Goal: Transaction & Acquisition: Purchase product/service

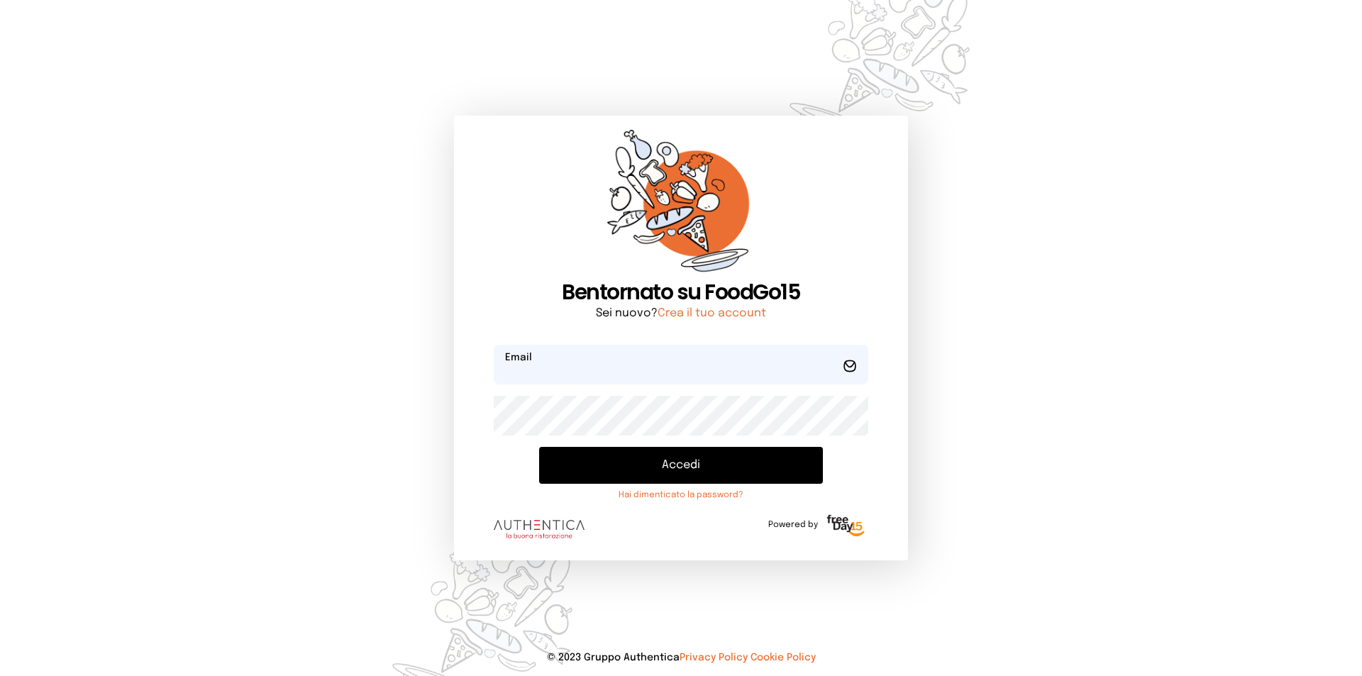
type input "**********"
click at [643, 472] on button "Accedi" at bounding box center [681, 465] width 284 height 37
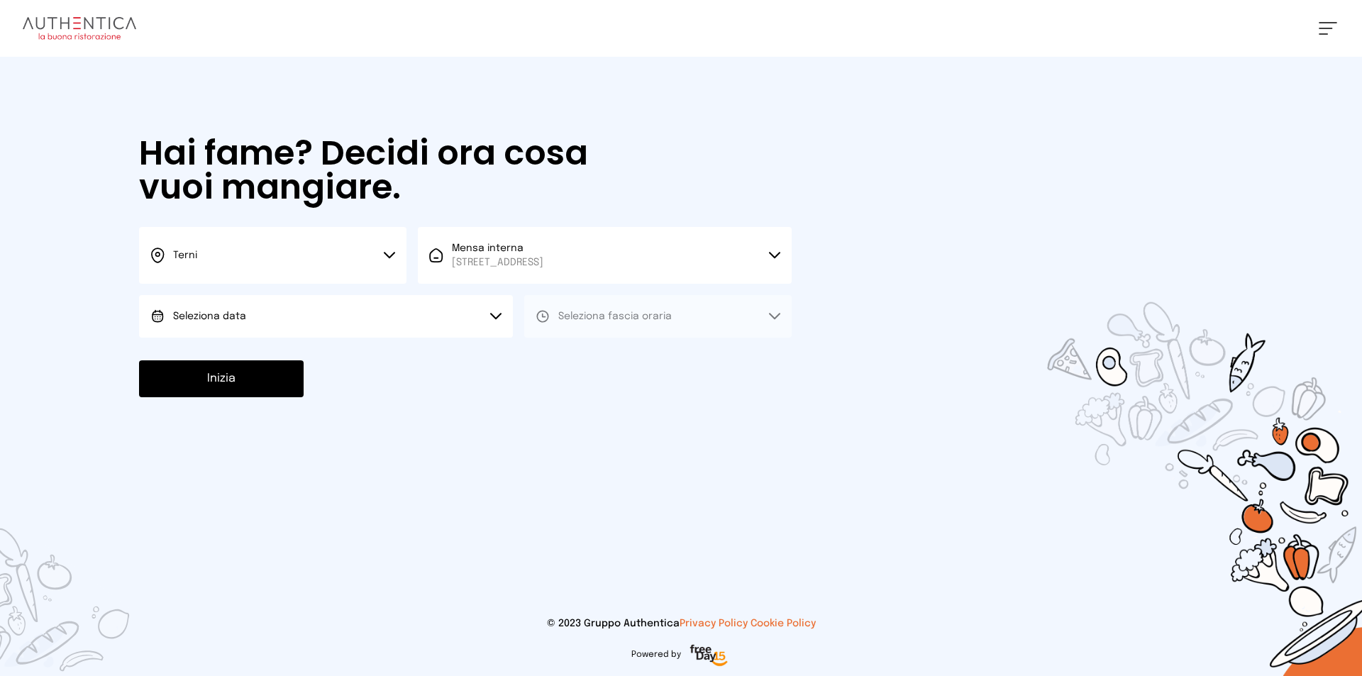
click at [384, 255] on icon at bounding box center [389, 255] width 11 height 7
click at [242, 300] on li "Terni" at bounding box center [272, 303] width 267 height 38
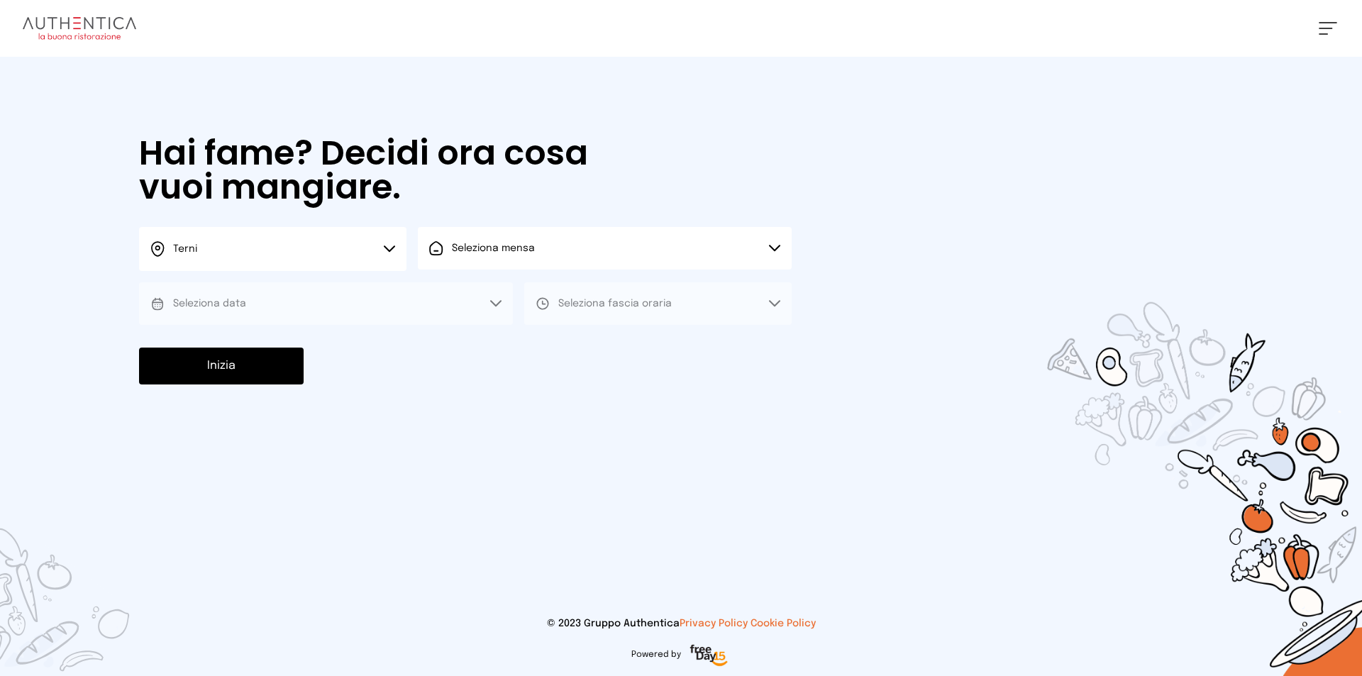
click at [484, 257] on button "Seleziona mensa" at bounding box center [605, 248] width 374 height 43
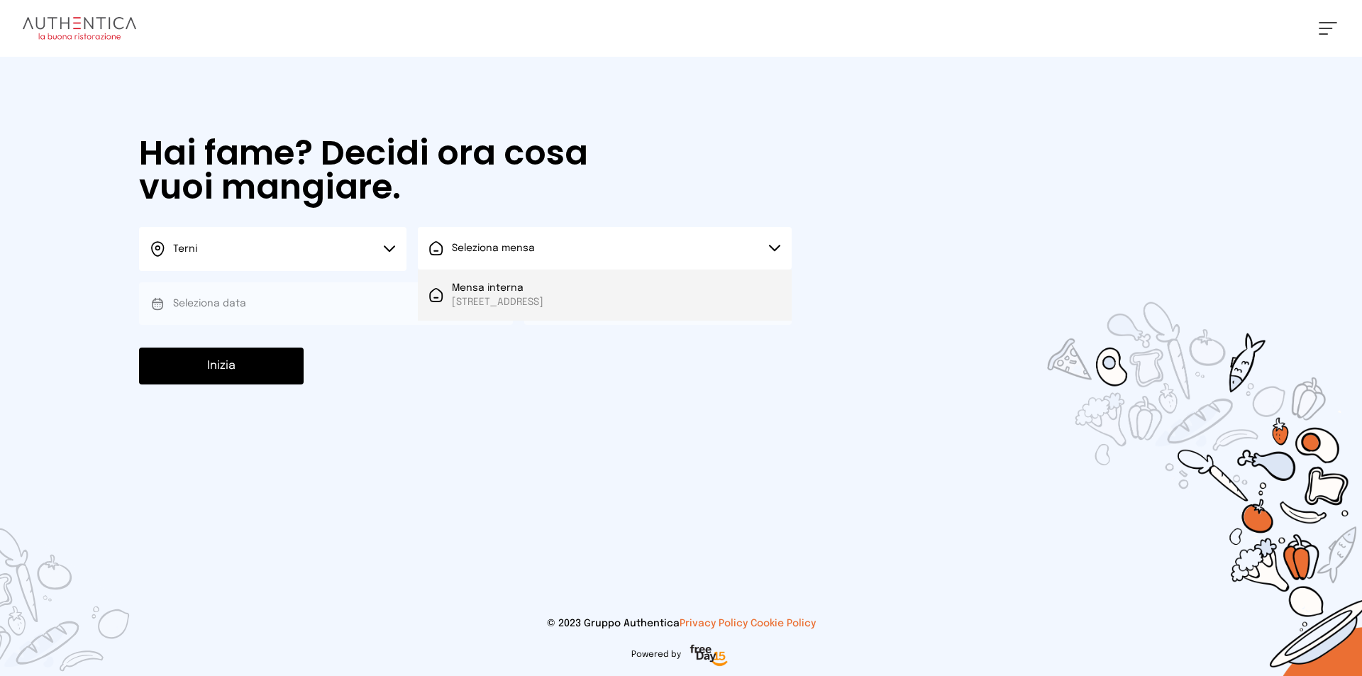
click at [486, 292] on span "Mensa interna" at bounding box center [497, 288] width 91 height 14
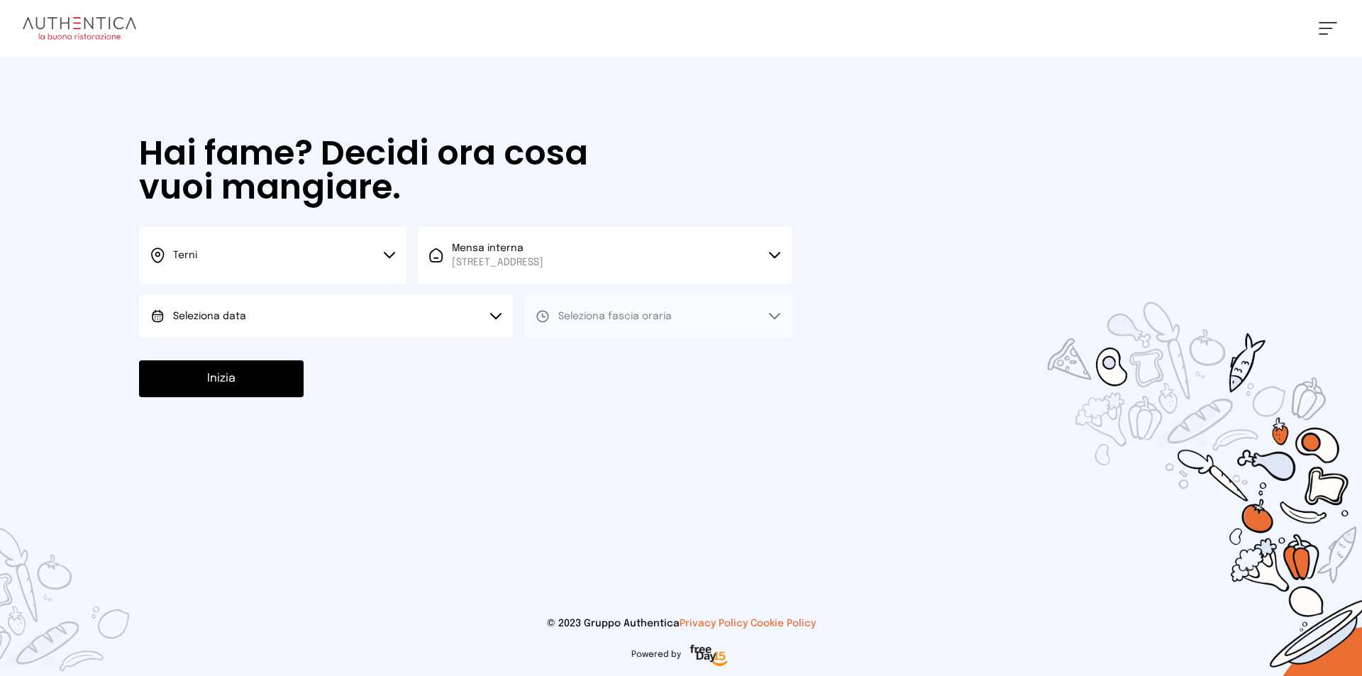
click at [295, 306] on button "Seleziona data" at bounding box center [326, 316] width 374 height 43
click at [254, 354] on li "[DATE], [DATE]" at bounding box center [326, 356] width 374 height 37
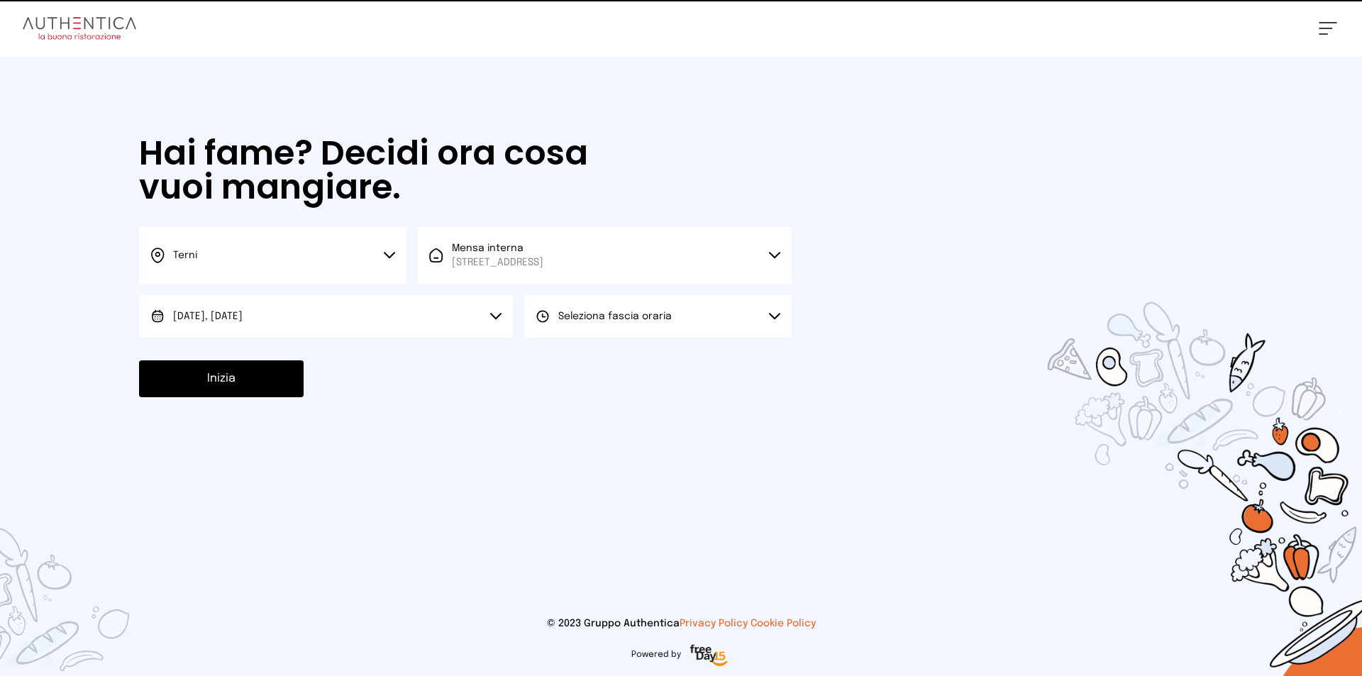
click at [608, 317] on span "Seleziona fascia oraria" at bounding box center [614, 316] width 113 height 10
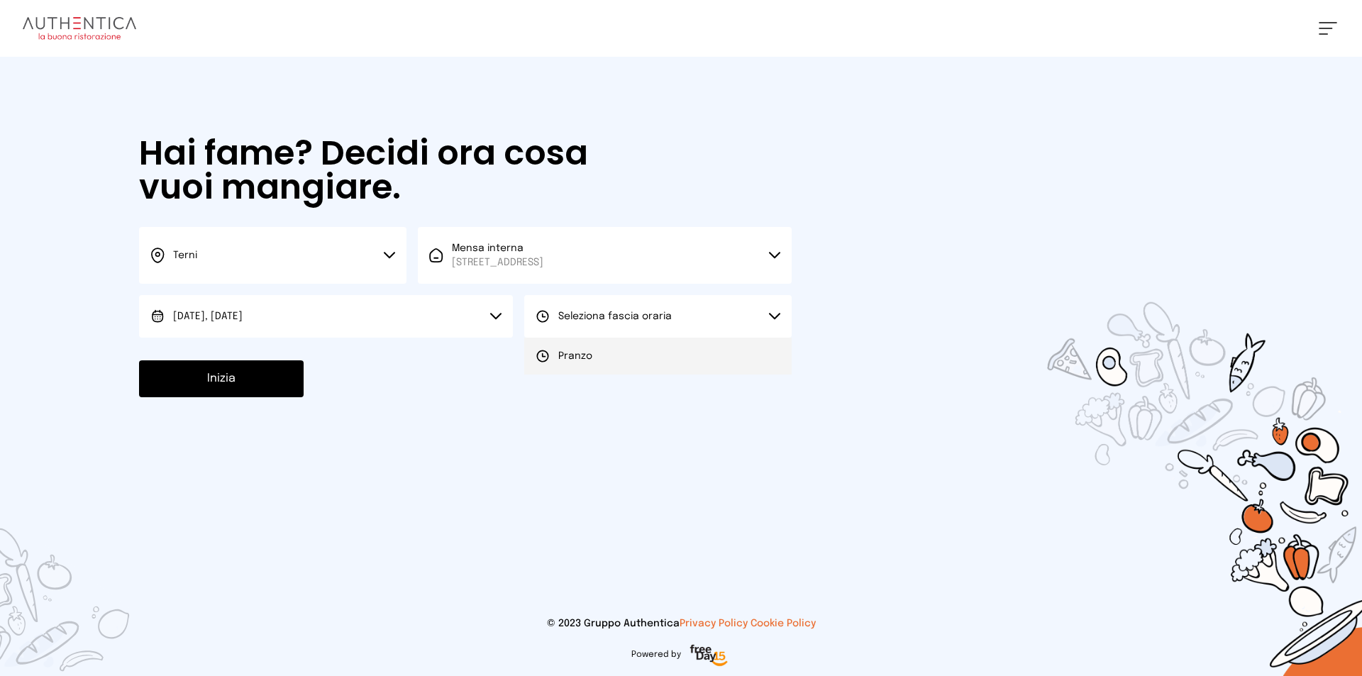
click at [588, 357] on span "Pranzo" at bounding box center [575, 356] width 34 height 14
click at [242, 377] on button "Inizia" at bounding box center [221, 378] width 165 height 37
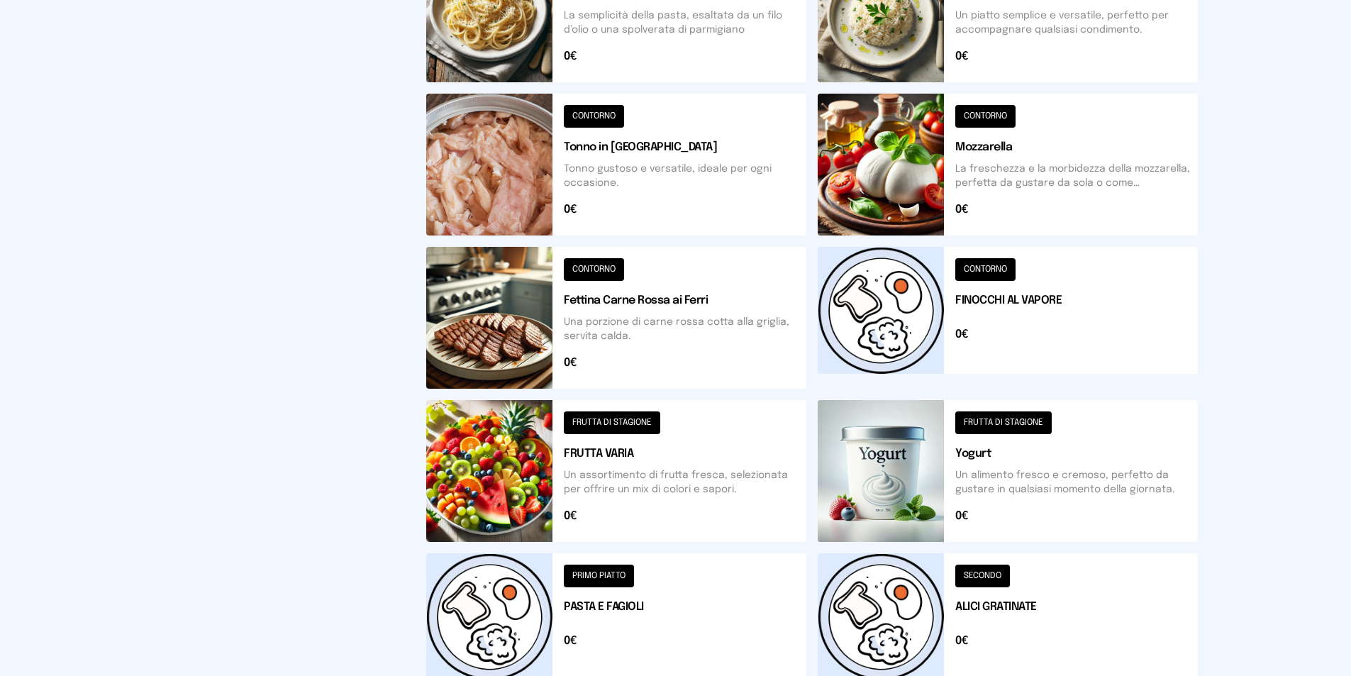
scroll to position [484, 0]
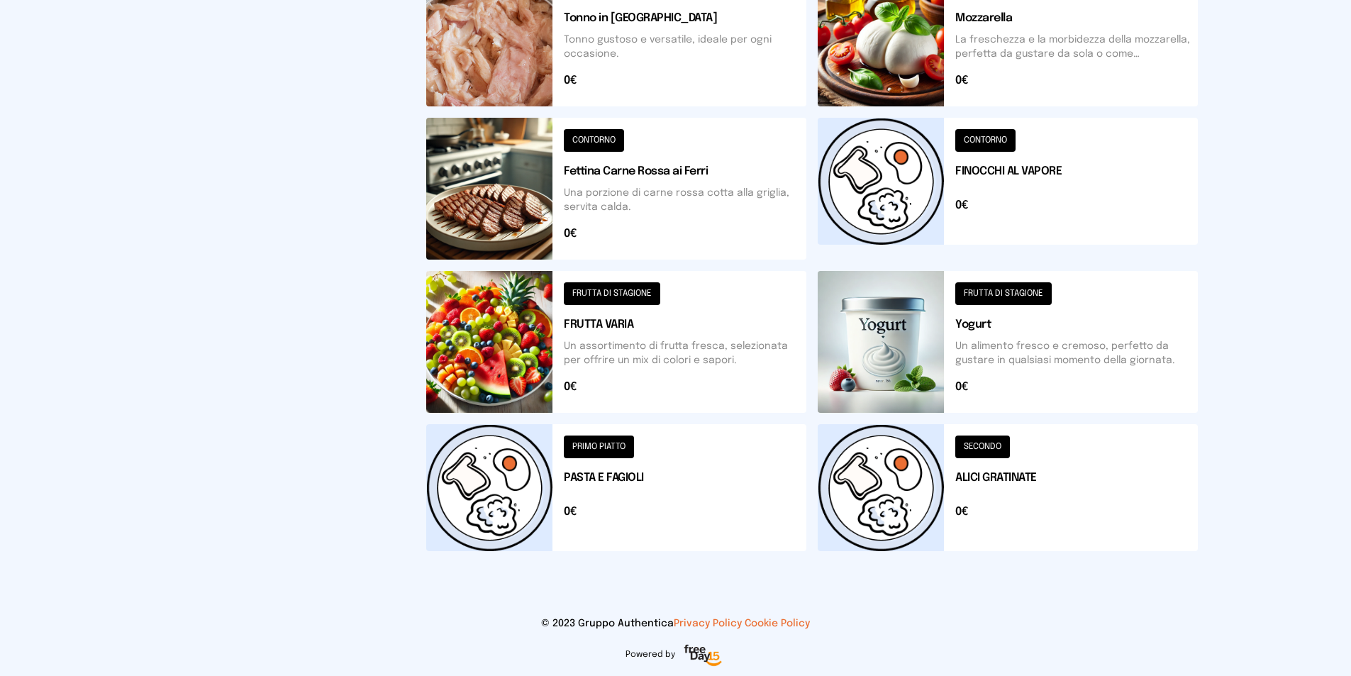
click at [867, 502] on button at bounding box center [1008, 487] width 380 height 127
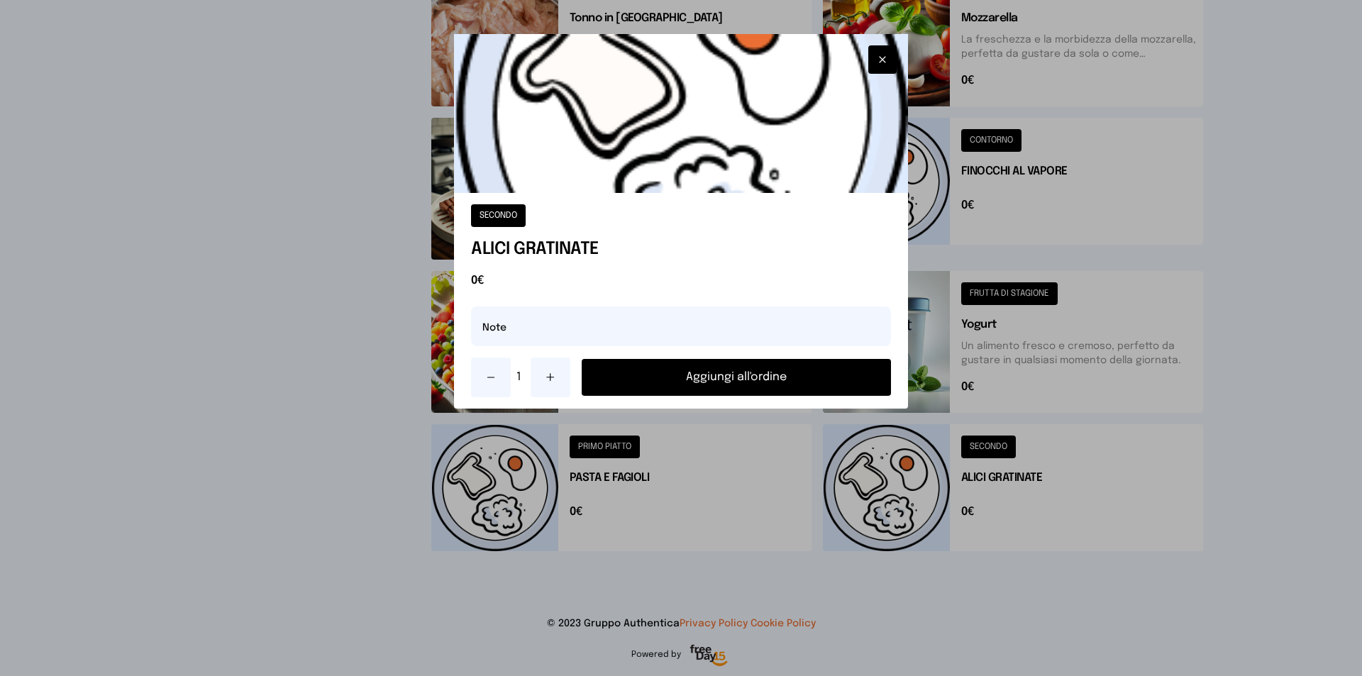
click at [715, 363] on button "Aggiungi all'ordine" at bounding box center [736, 377] width 309 height 37
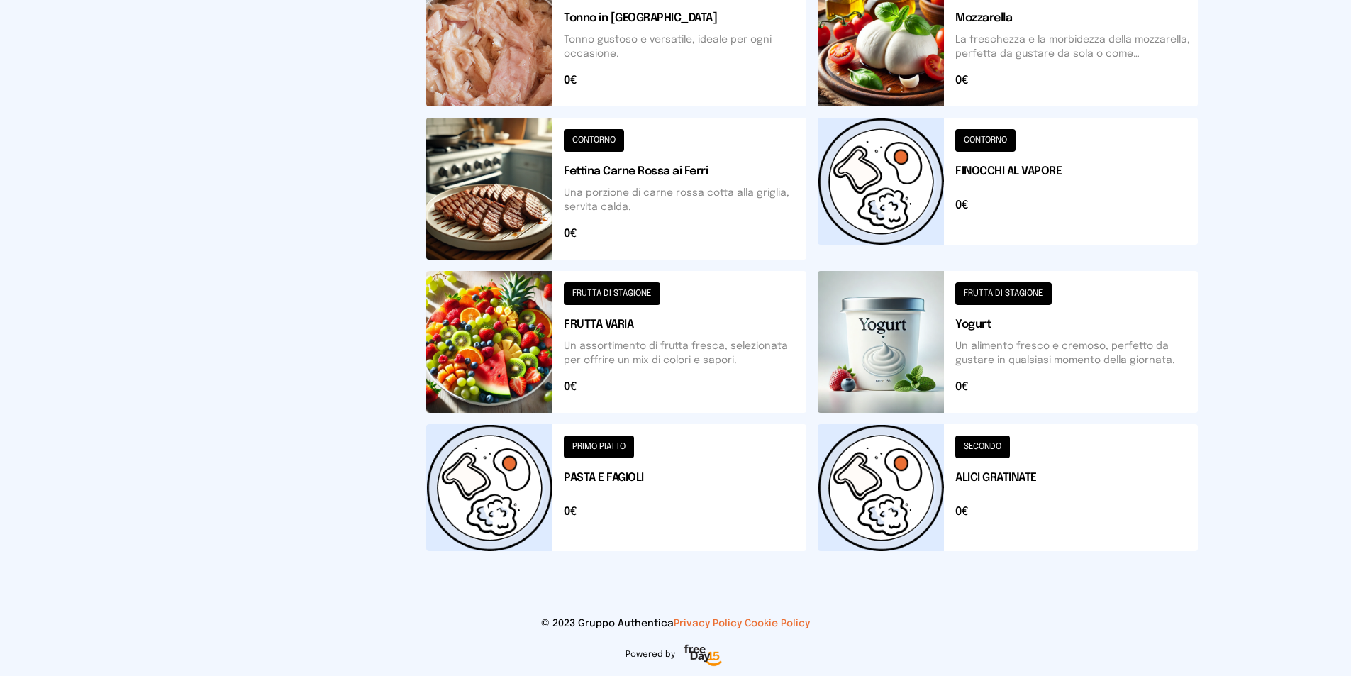
scroll to position [342, 0]
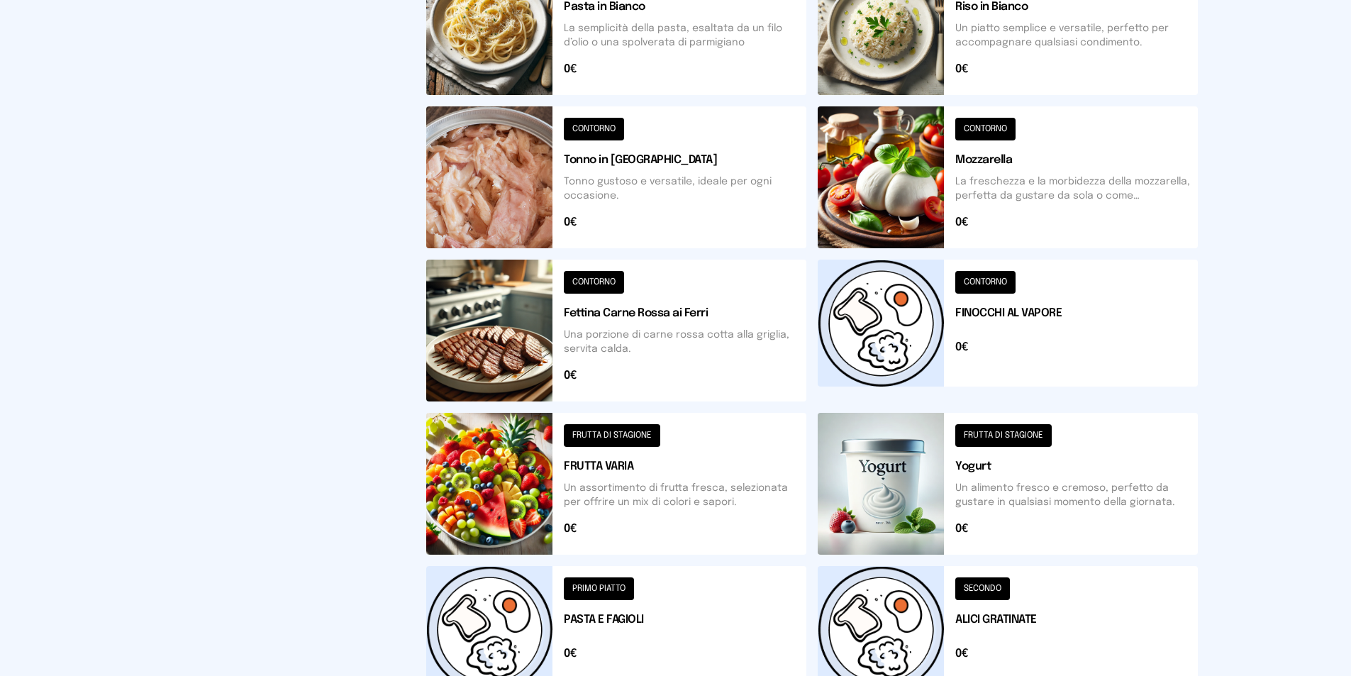
click at [859, 343] on button at bounding box center [1008, 331] width 380 height 142
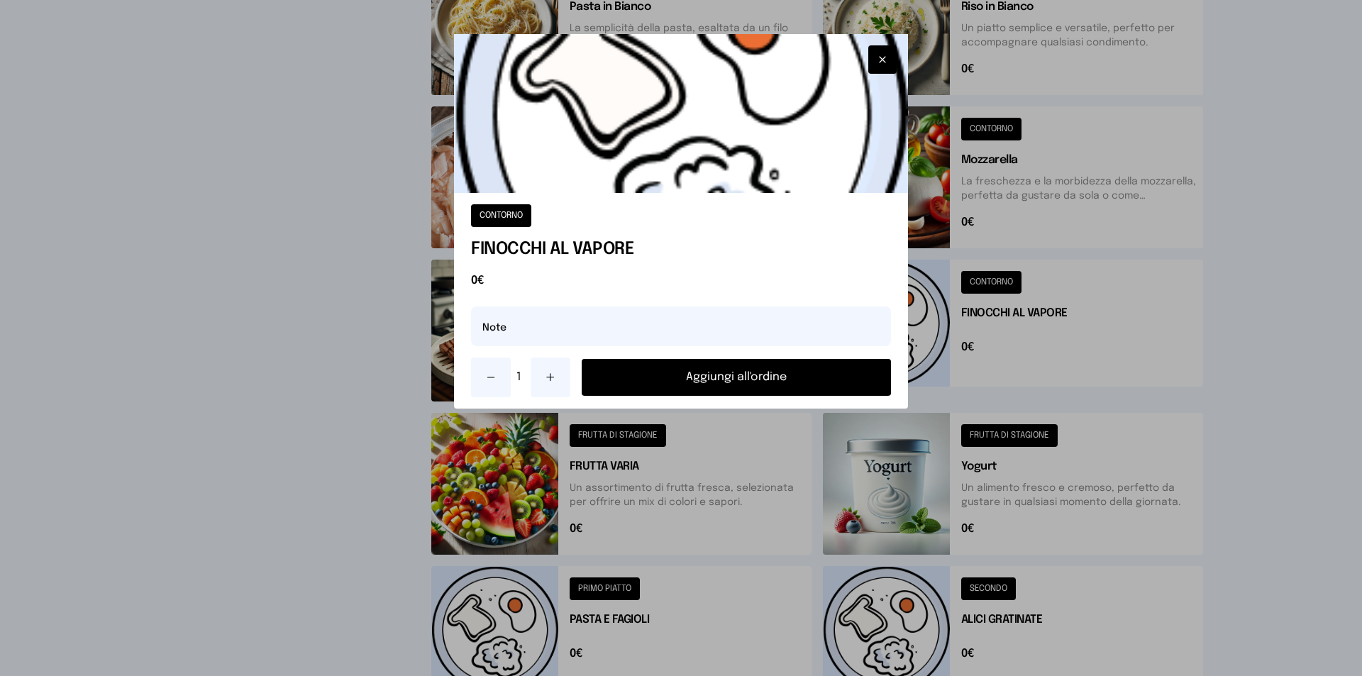
click at [774, 382] on button "Aggiungi all'ordine" at bounding box center [736, 377] width 309 height 37
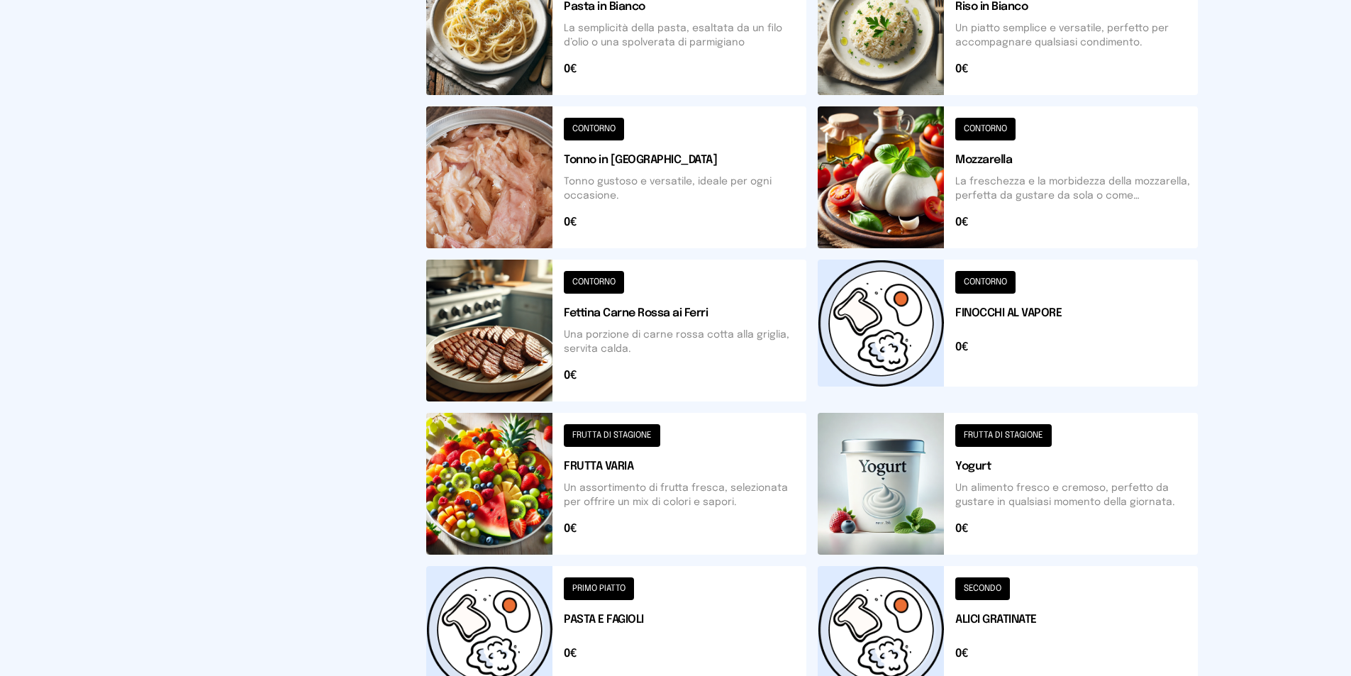
click at [508, 488] on button at bounding box center [616, 484] width 380 height 142
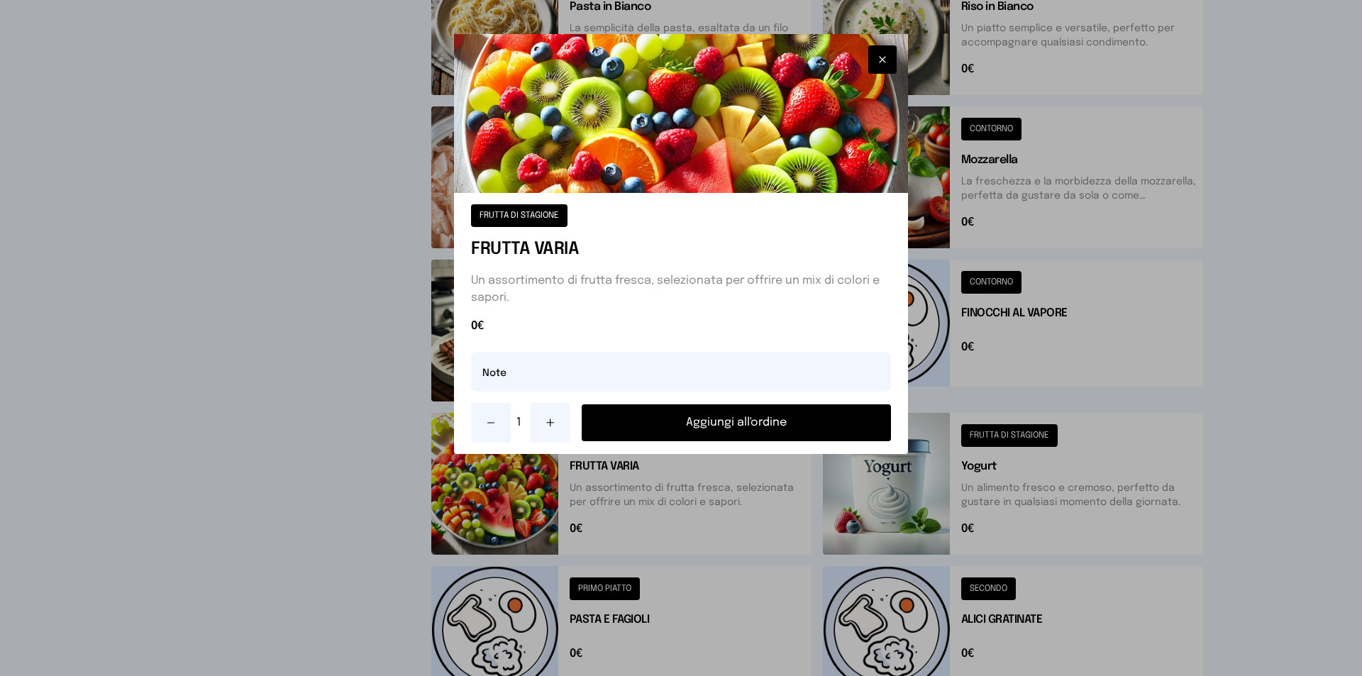
click at [716, 426] on button "Aggiungi all'ordine" at bounding box center [736, 422] width 309 height 37
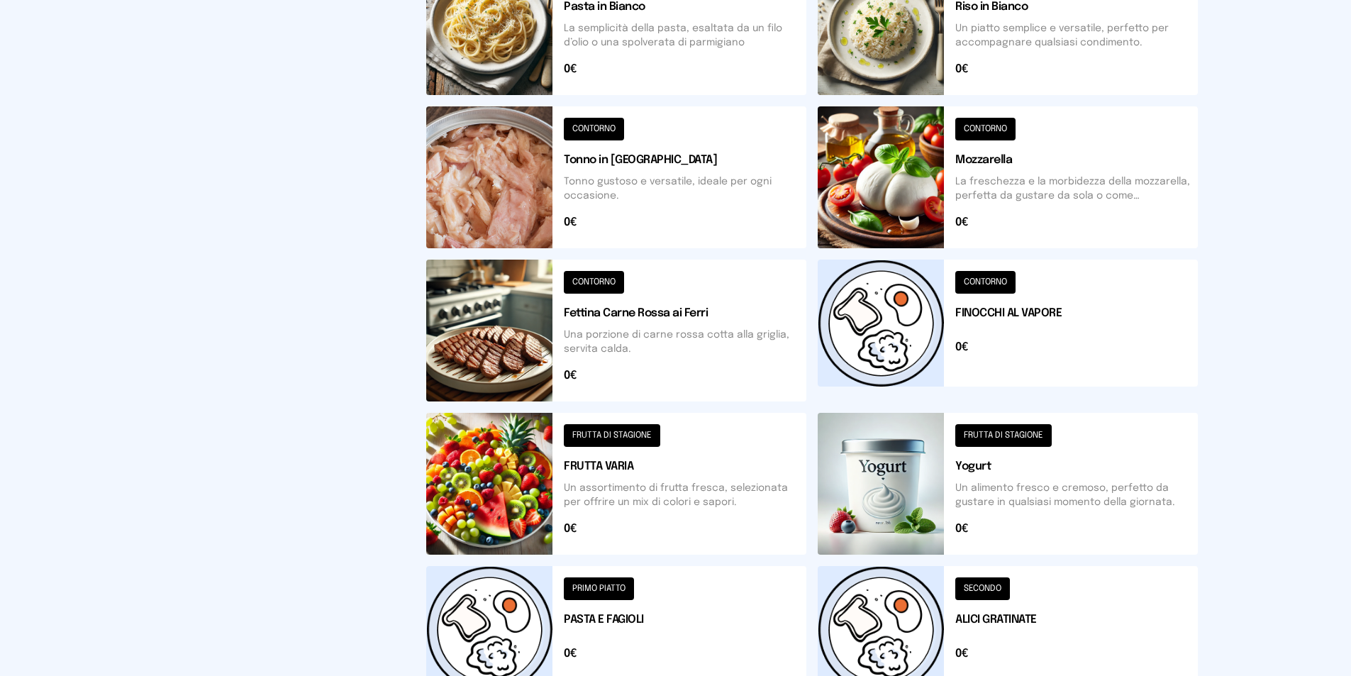
click at [899, 628] on button at bounding box center [1008, 629] width 380 height 127
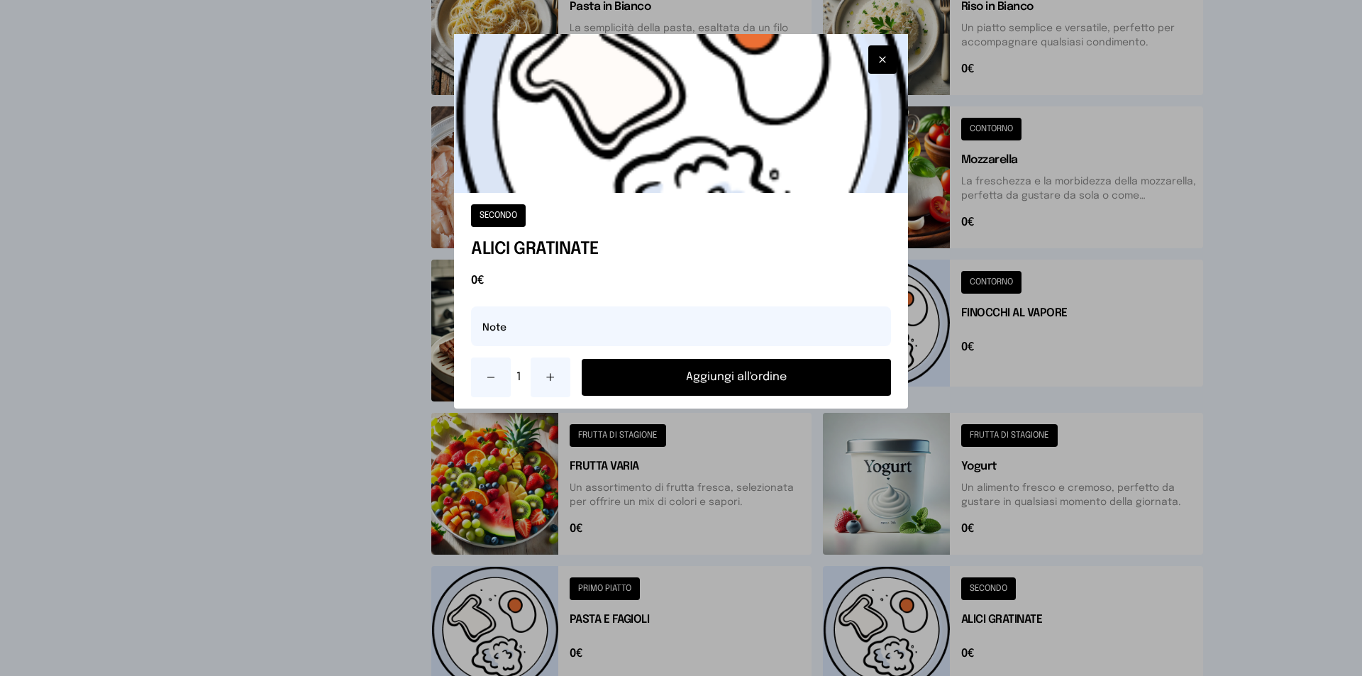
click at [633, 378] on button "Aggiungi all'ordine" at bounding box center [736, 377] width 309 height 37
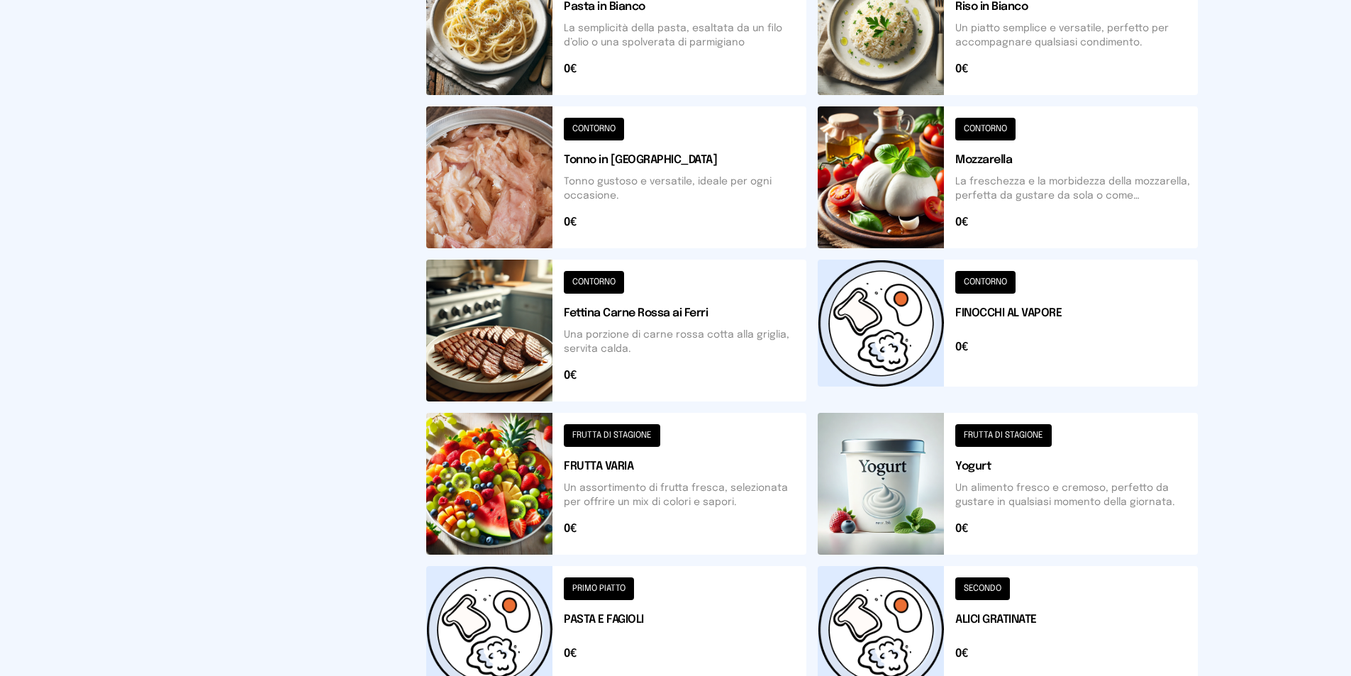
click at [869, 48] on button at bounding box center [1008, 24] width 380 height 142
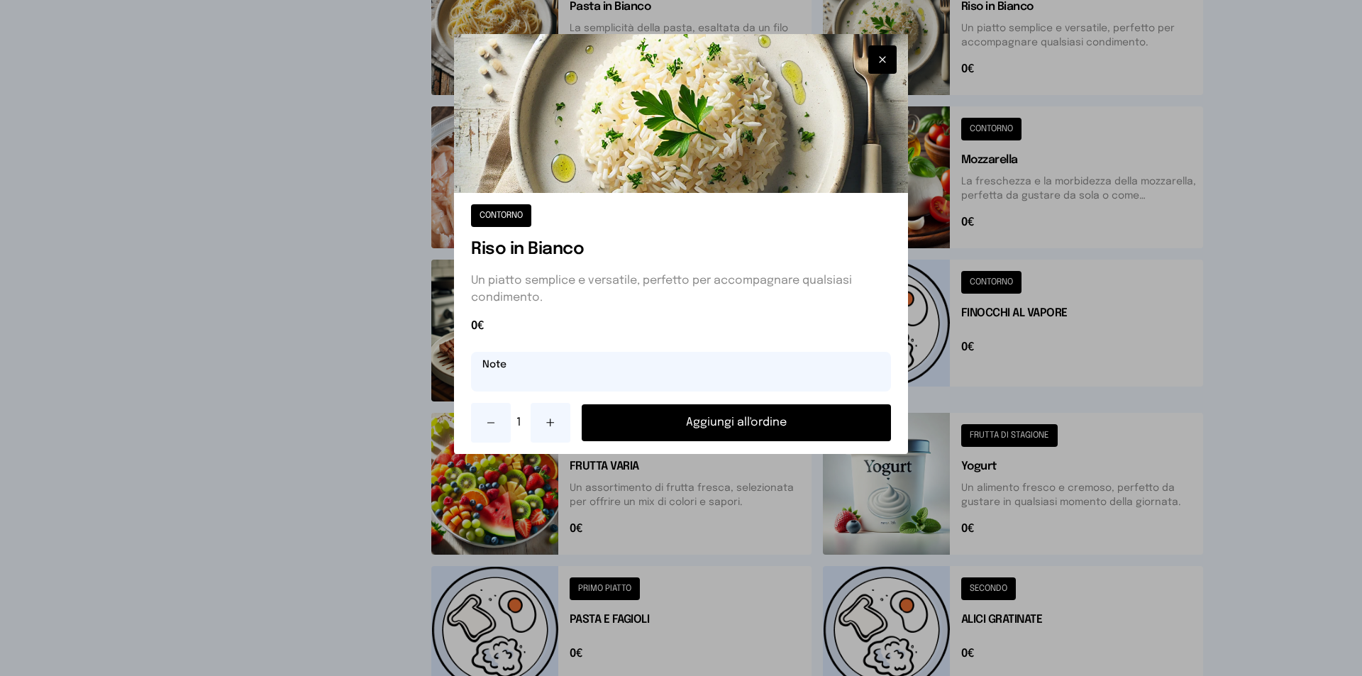
click at [584, 379] on input "text" at bounding box center [681, 372] width 420 height 40
type input "**********"
click at [707, 428] on button "Aggiungi all'ordine" at bounding box center [736, 422] width 309 height 37
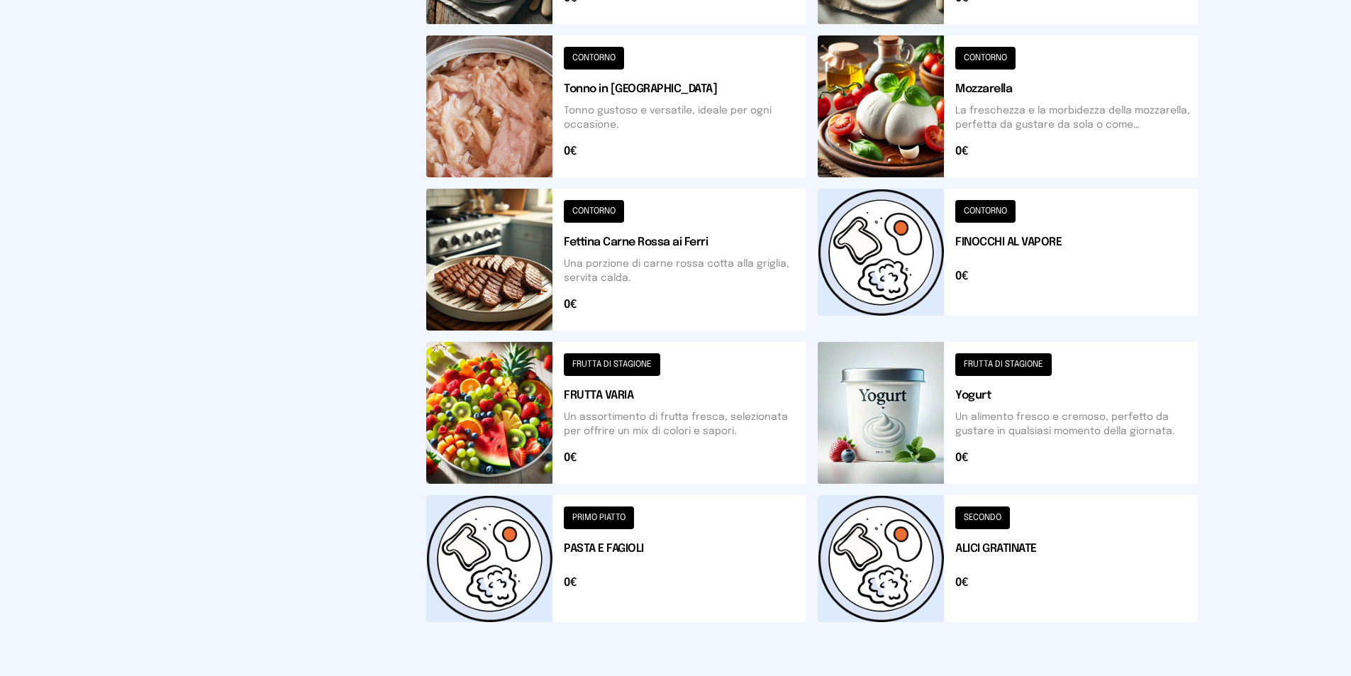
scroll to position [200, 0]
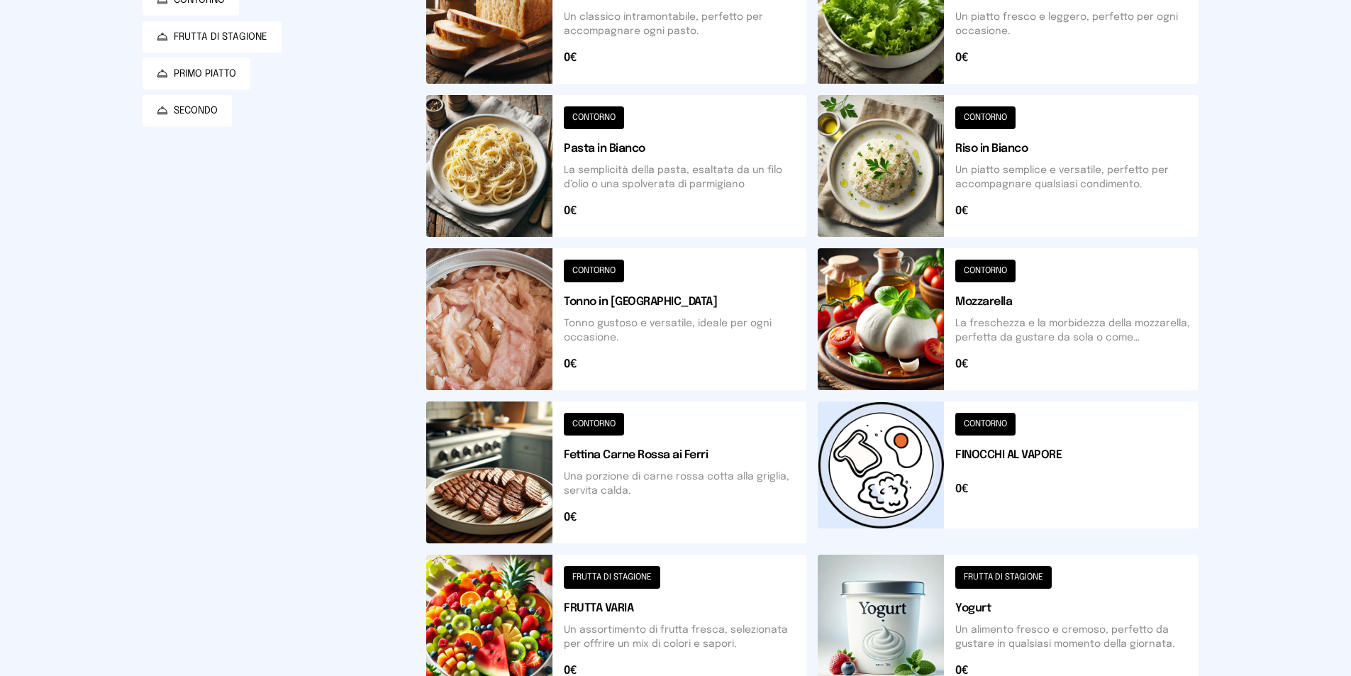
click at [893, 61] on button at bounding box center [1008, 13] width 380 height 142
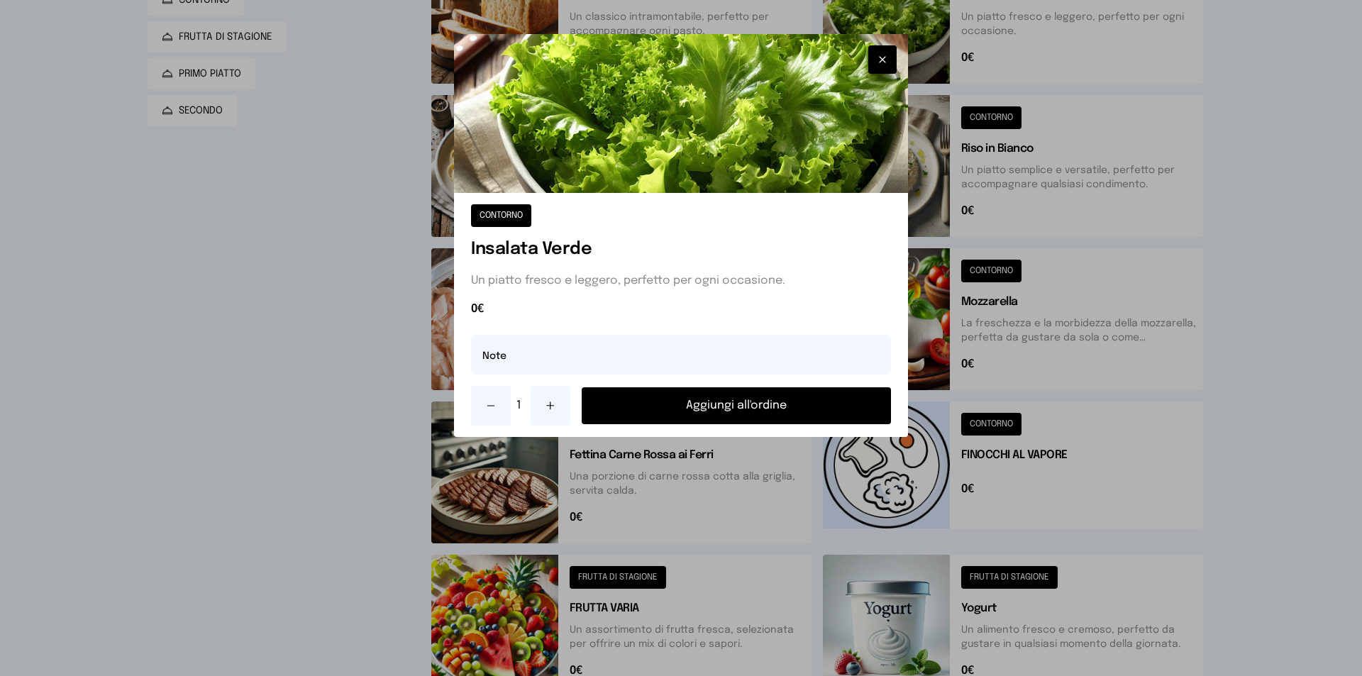
click at [754, 404] on button "Aggiungi all'ordine" at bounding box center [736, 405] width 309 height 37
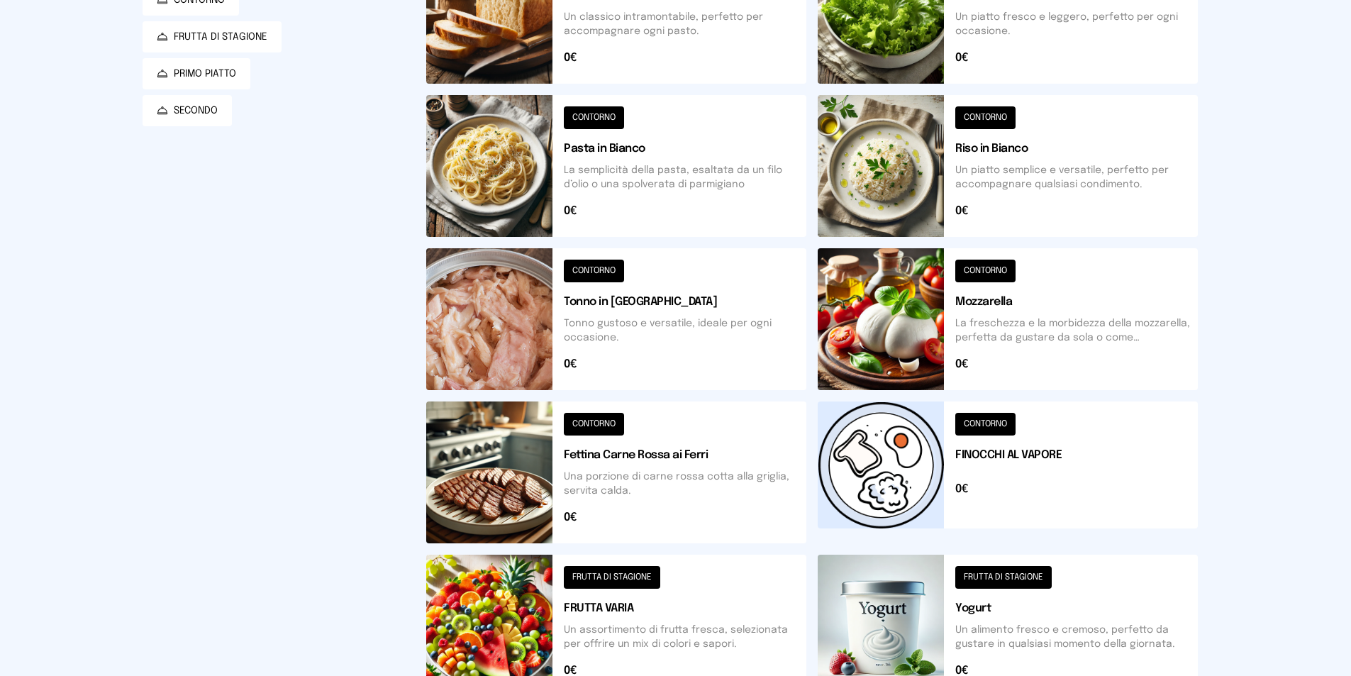
click at [915, 363] on button at bounding box center [1008, 319] width 380 height 142
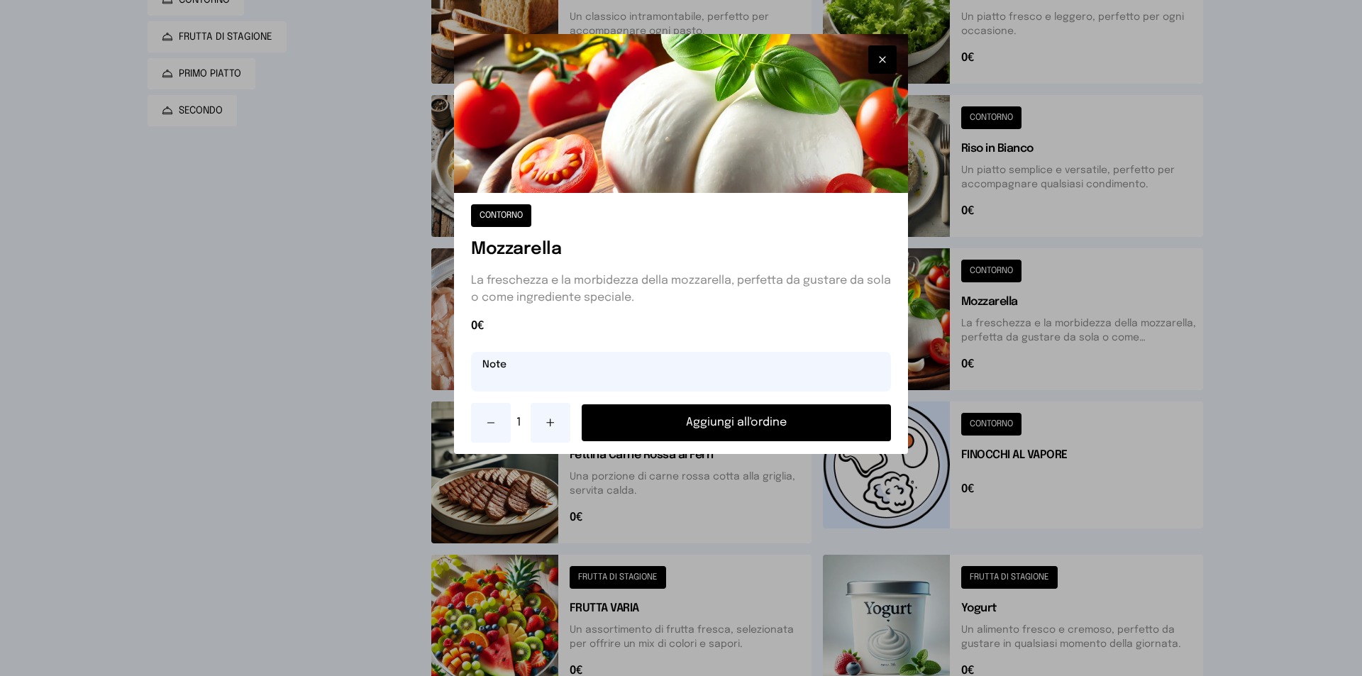
click at [522, 376] on input "text" at bounding box center [681, 372] width 420 height 40
click at [477, 380] on input "*******" at bounding box center [681, 372] width 420 height 40
type input "*********"
click at [729, 430] on button "Aggiungi all'ordine" at bounding box center [736, 422] width 309 height 37
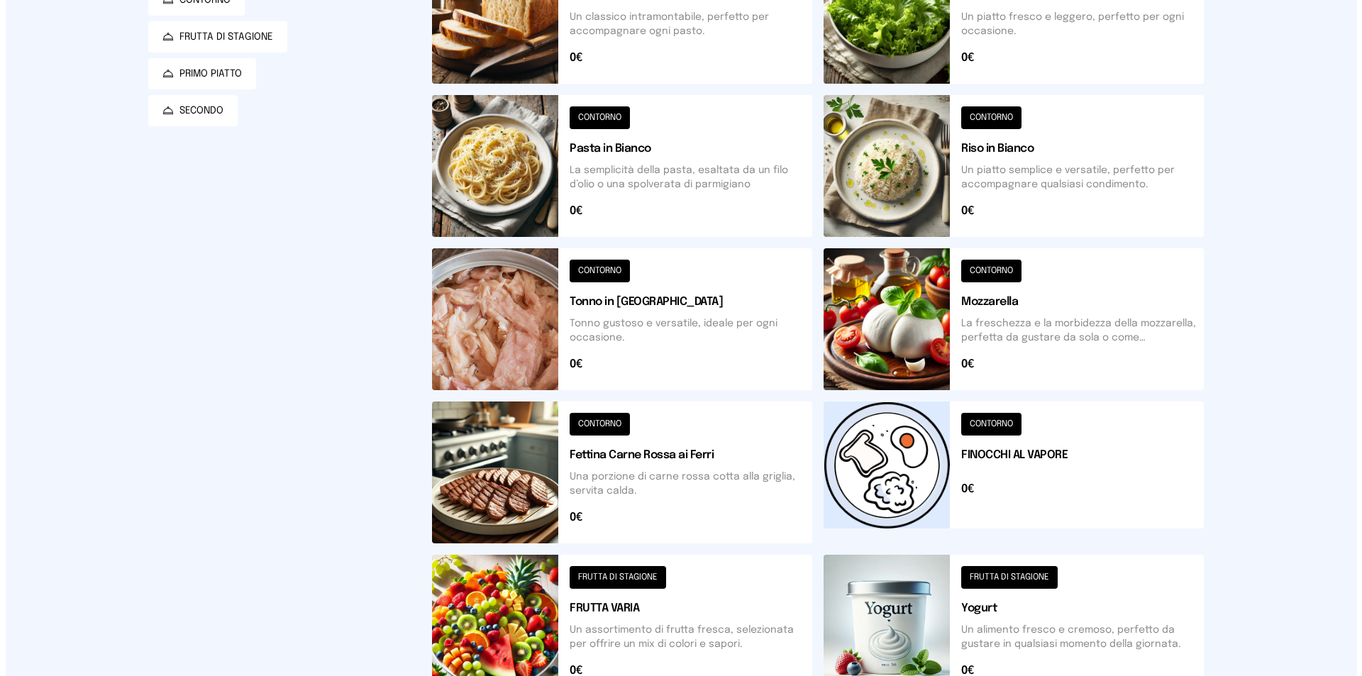
scroll to position [0, 0]
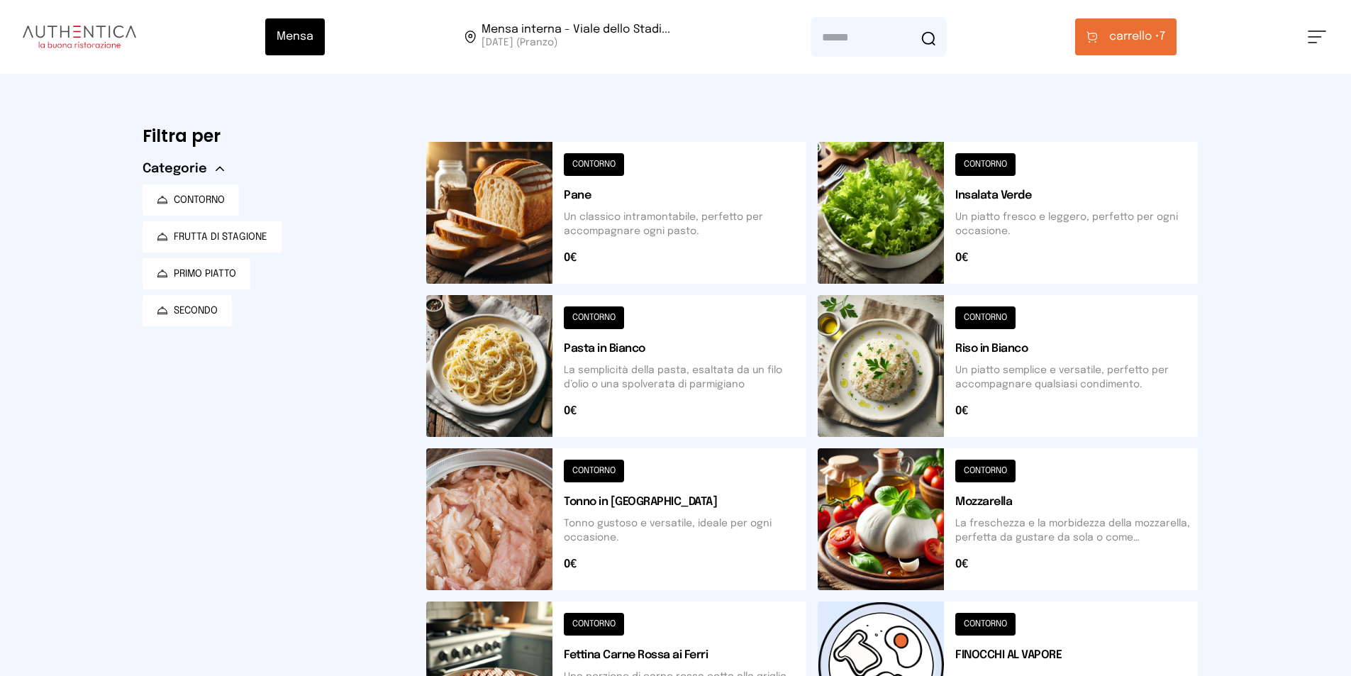
click at [1168, 50] on button "carrello • 7" at bounding box center [1125, 36] width 101 height 37
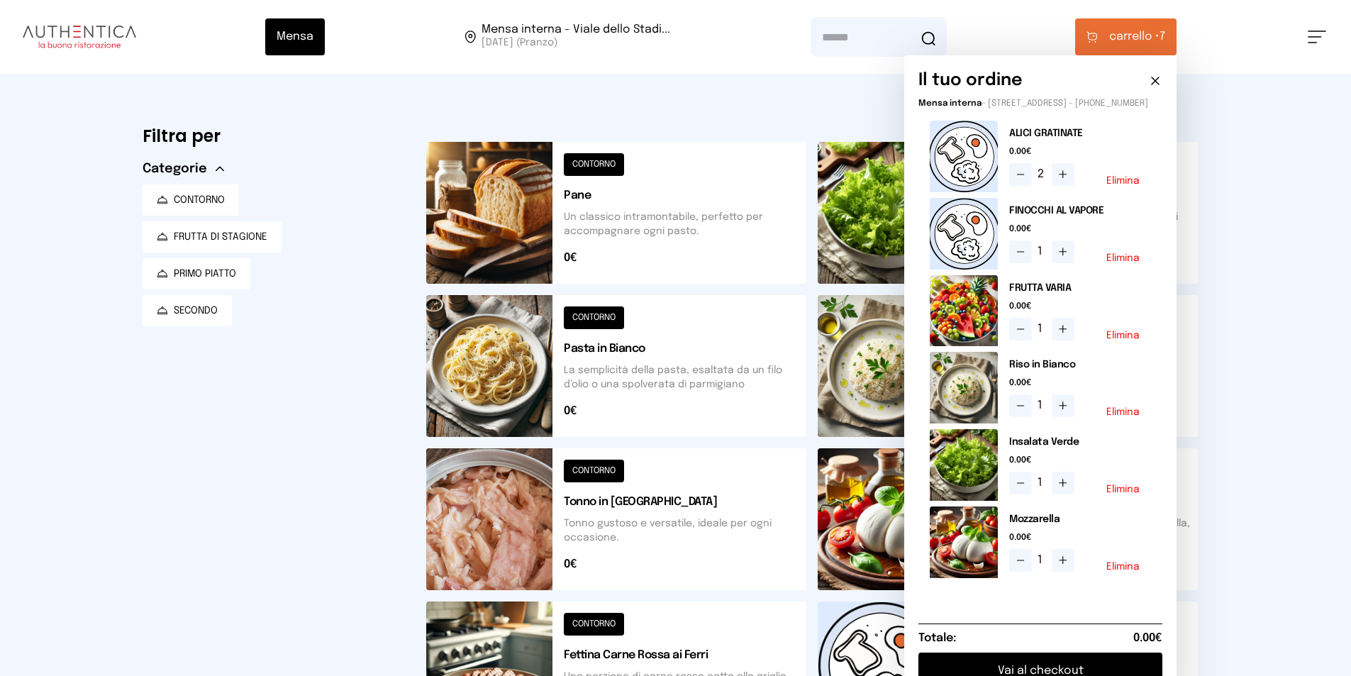
click at [1128, 494] on button "Elimina" at bounding box center [1122, 489] width 33 height 10
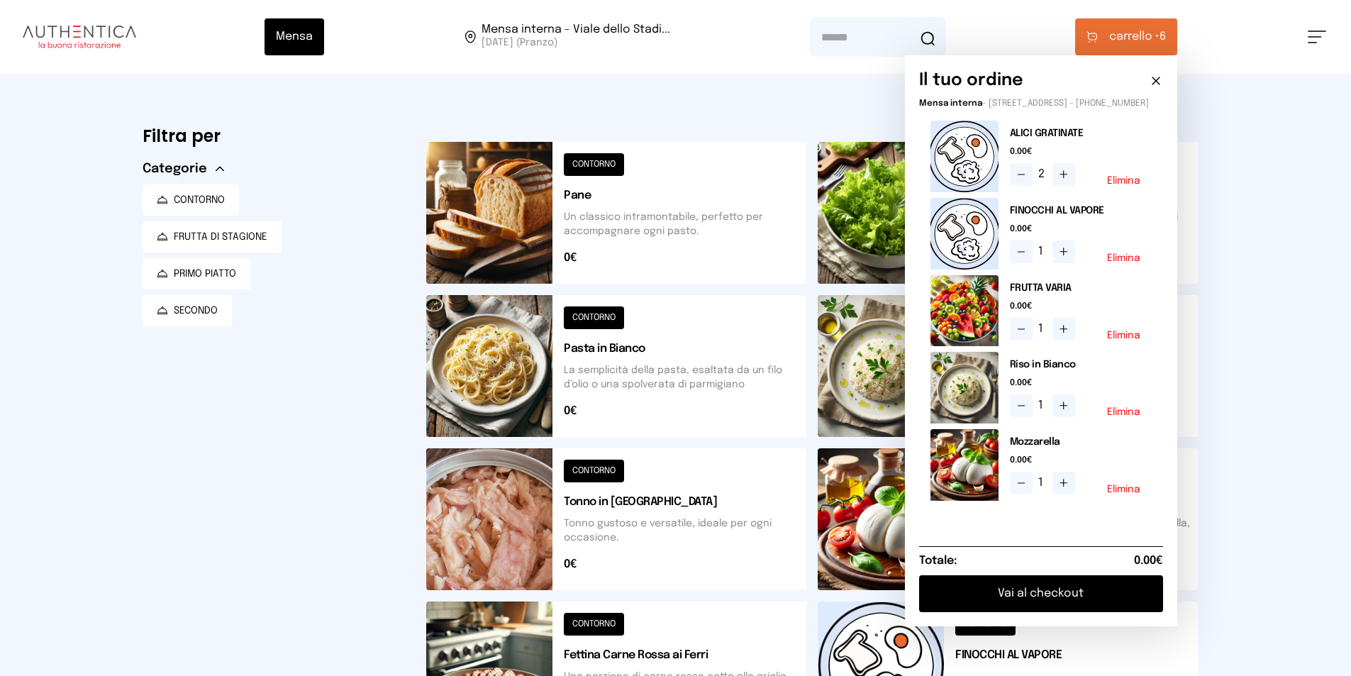
click at [1132, 494] on button "Elimina" at bounding box center [1123, 489] width 33 height 10
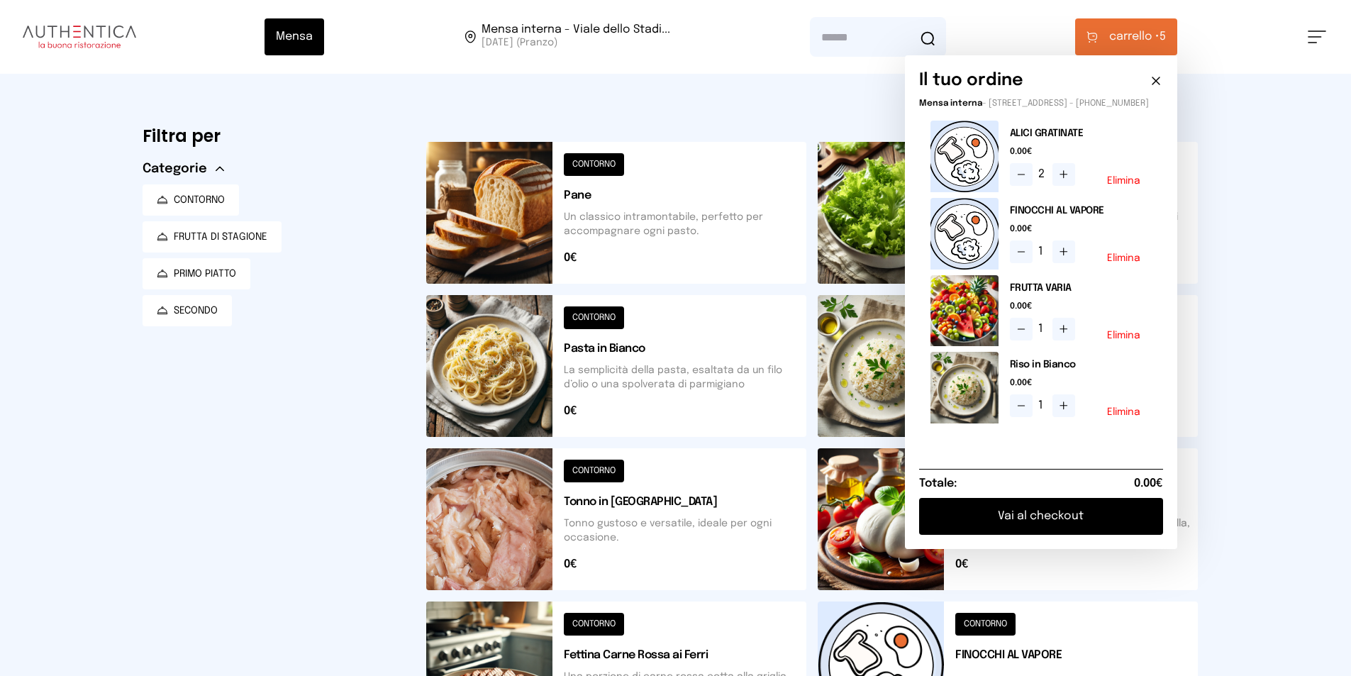
click at [874, 543] on button at bounding box center [1008, 519] width 380 height 142
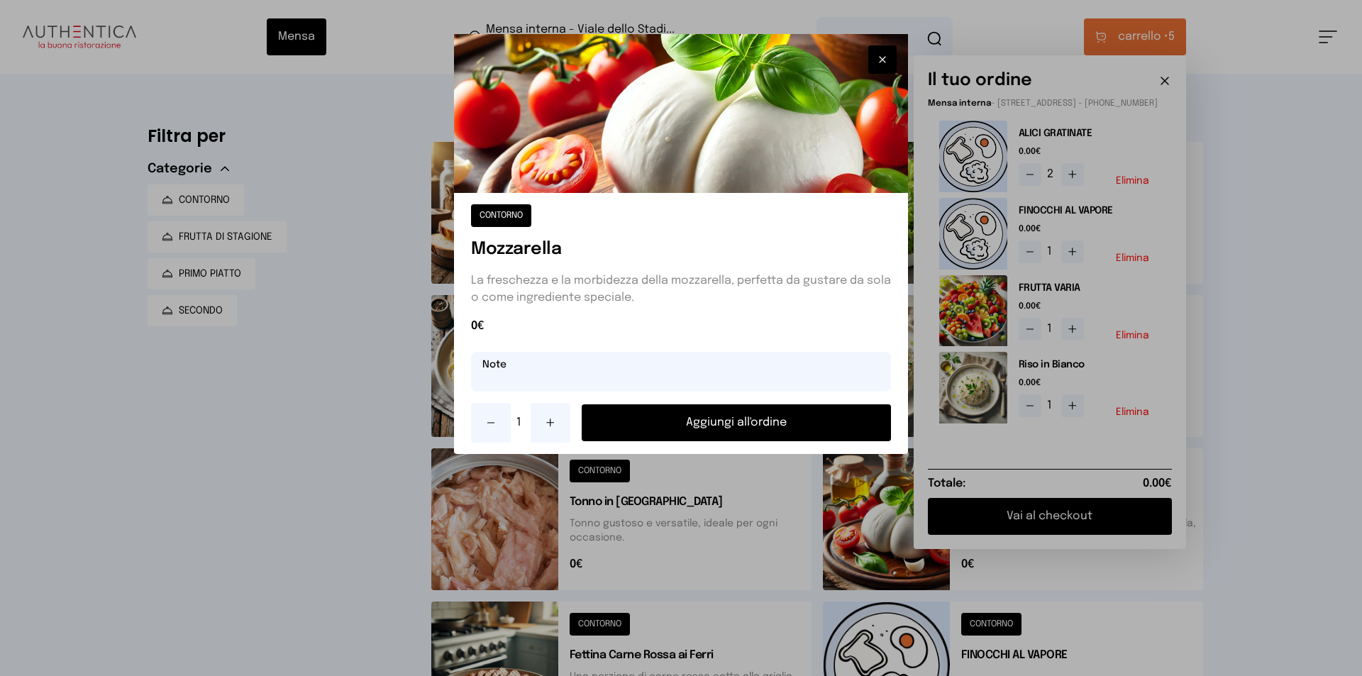
click at [513, 387] on input "text" at bounding box center [681, 372] width 420 height 40
type input "*********"
click at [745, 423] on button "Aggiungi all'ordine" at bounding box center [736, 422] width 309 height 37
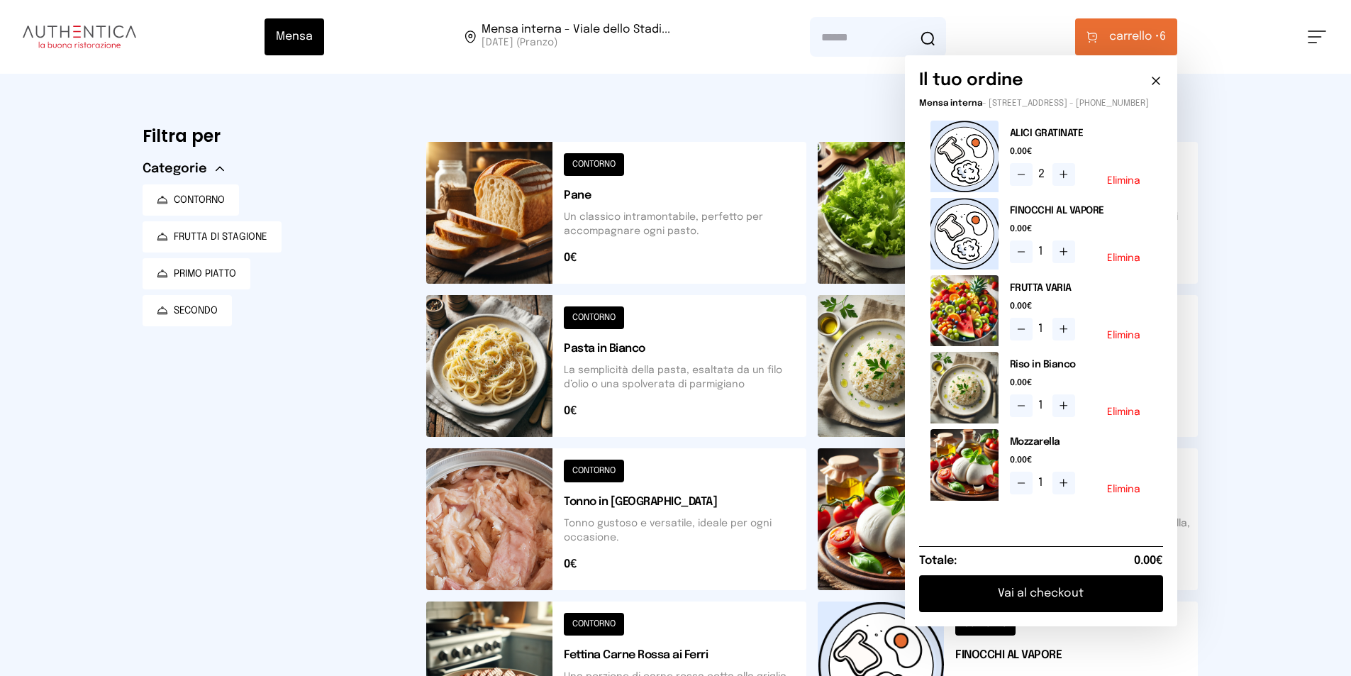
click at [1028, 607] on button "Vai al checkout" at bounding box center [1041, 593] width 244 height 37
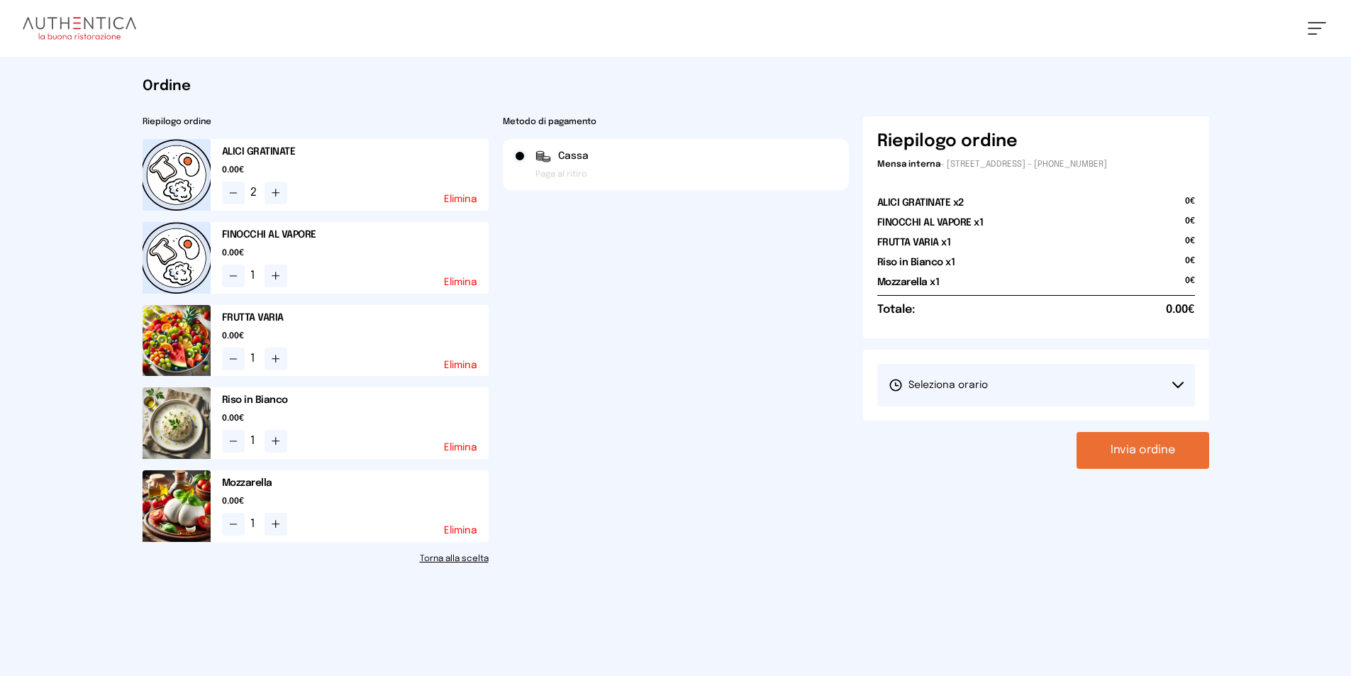
click at [1179, 380] on button "Seleziona orario" at bounding box center [1036, 385] width 318 height 43
click at [943, 426] on span "1° Turno (13:00 - 15:00)" at bounding box center [942, 425] width 107 height 14
click at [1164, 455] on button "Invia ordine" at bounding box center [1143, 450] width 133 height 37
